Goal: Information Seeking & Learning: Learn about a topic

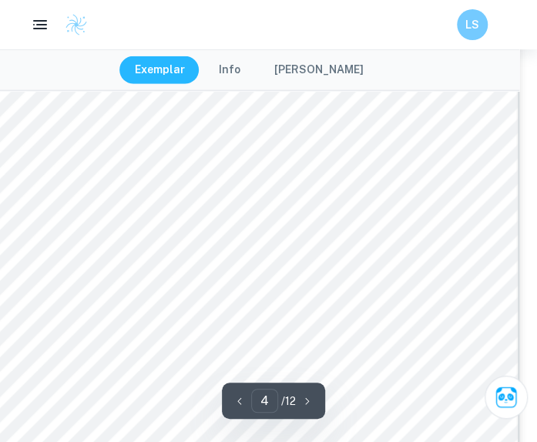
scroll to position [2608, 18]
